Goal: Task Accomplishment & Management: Use online tool/utility

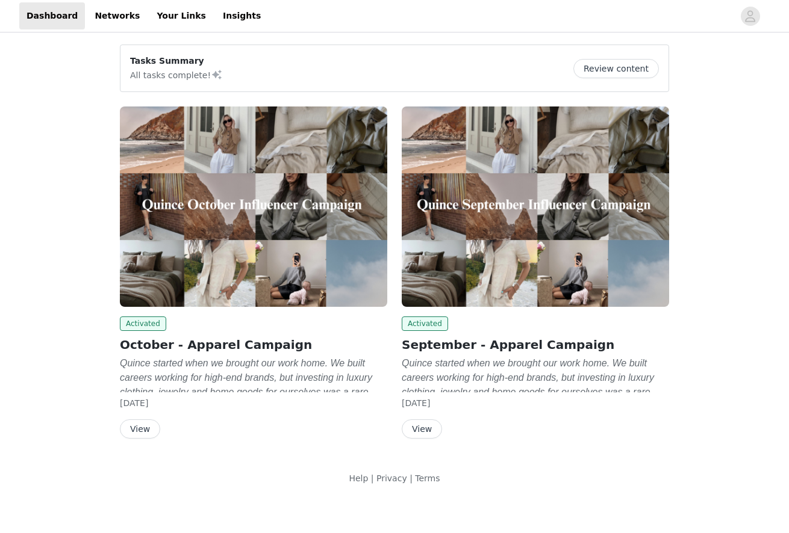
click at [417, 421] on button "View" at bounding box center [421, 429] width 40 height 19
click at [140, 424] on button "View" at bounding box center [140, 429] width 40 height 19
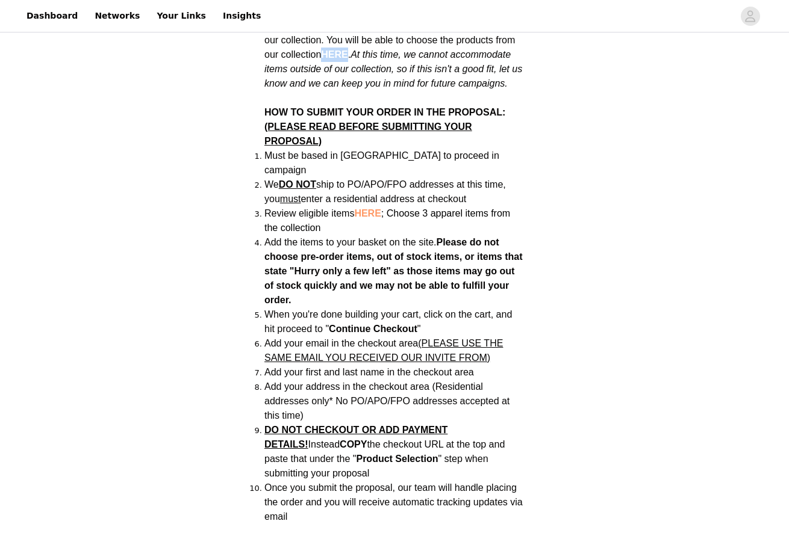
scroll to position [885, 0]
